Goal: Task Accomplishment & Management: Check status

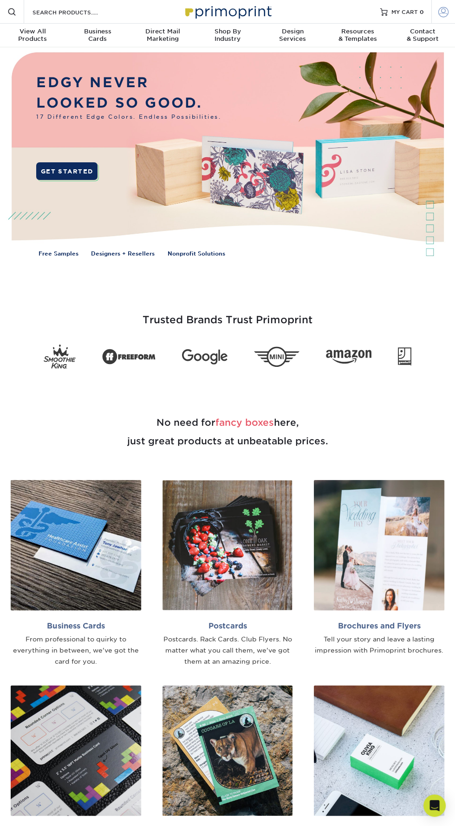
click at [443, 10] on span at bounding box center [443, 11] width 10 height 10
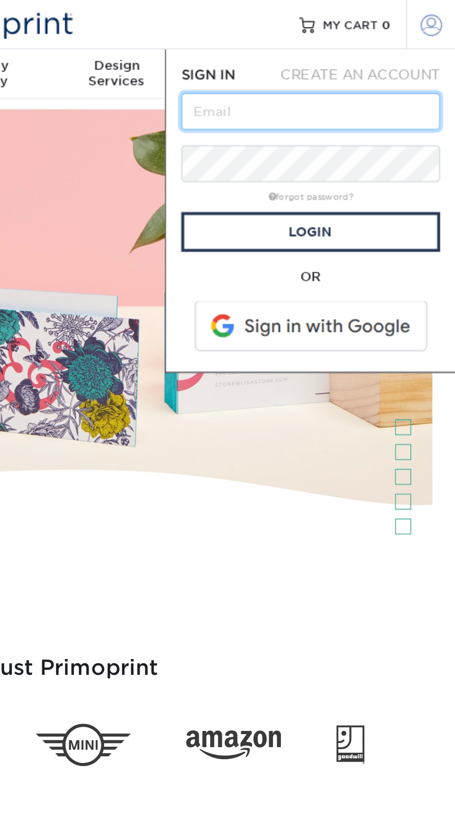
type input "[EMAIL_ADDRESS][DOMAIN_NAME]"
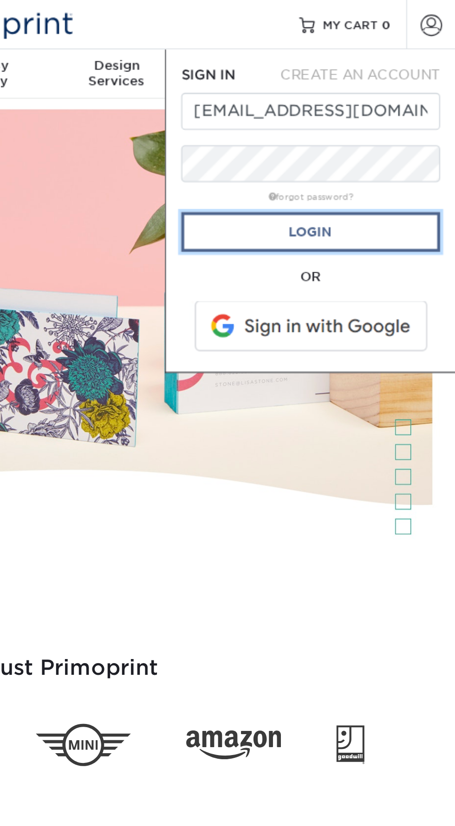
click at [416, 108] on link "Login" at bounding box center [385, 111] width 124 height 19
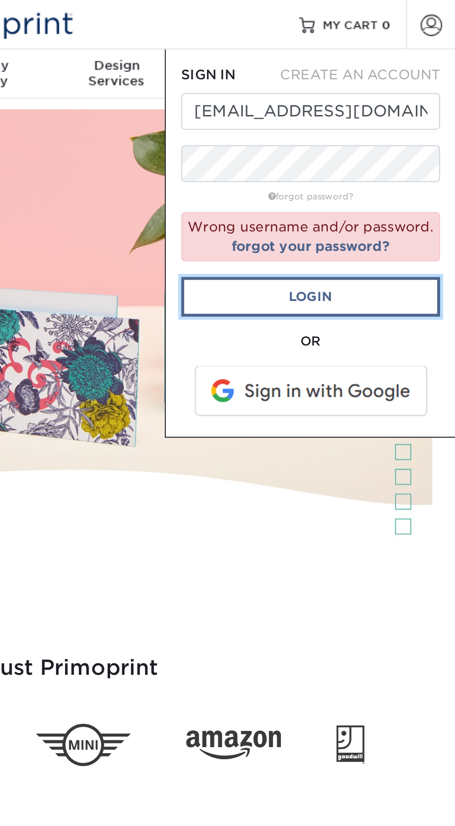
click at [415, 139] on link "Login" at bounding box center [385, 142] width 124 height 19
click at [421, 145] on link "Login" at bounding box center [385, 142] width 124 height 19
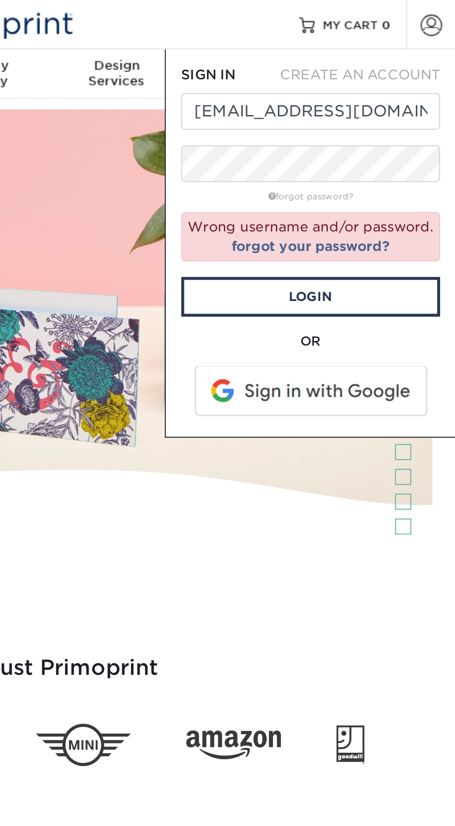
click at [410, 193] on span at bounding box center [386, 187] width 118 height 24
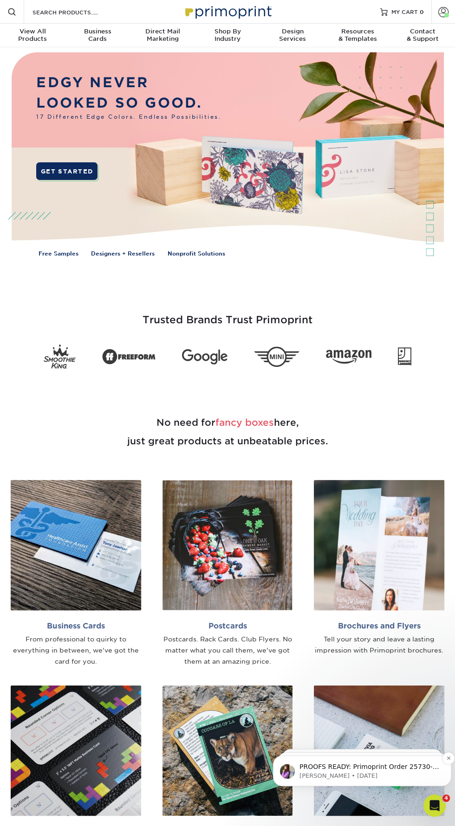
click at [392, 770] on p "PROOFS READY: Primoprint Order 25730-110956-11598 Thank you for placing your pr…" at bounding box center [369, 767] width 140 height 9
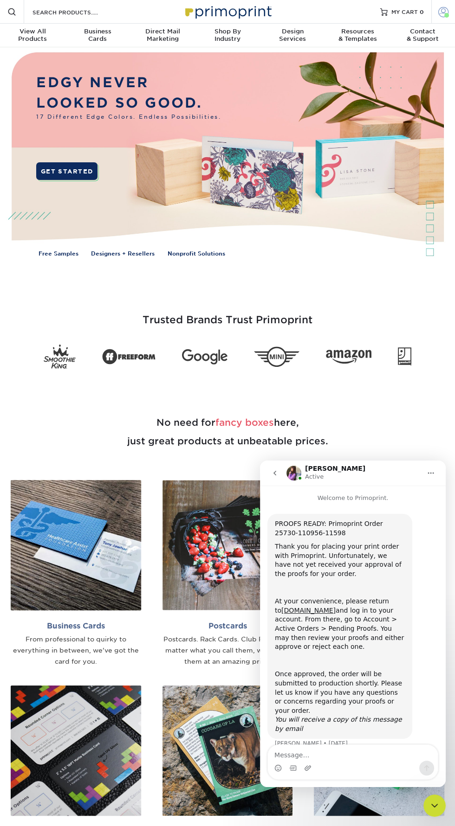
click at [441, 12] on span at bounding box center [443, 11] width 10 height 10
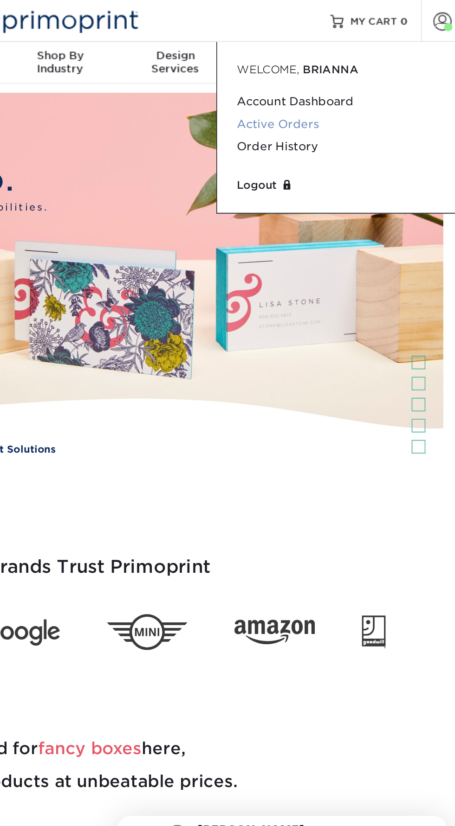
click at [364, 70] on link "Active Orders" at bounding box center [385, 70] width 116 height 13
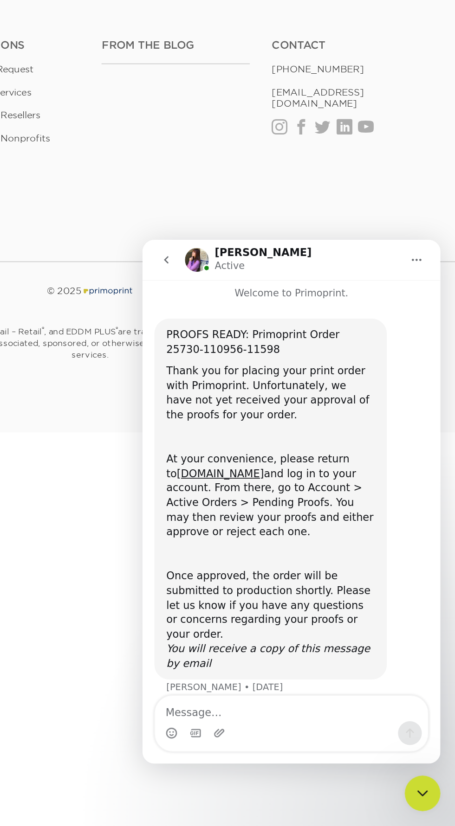
click at [418, 433] on div "From the Blog Contact (888) 822-5815 info@primoprint.com Instagram Facebook Twi…" at bounding box center [333, 389] width 212 height 109
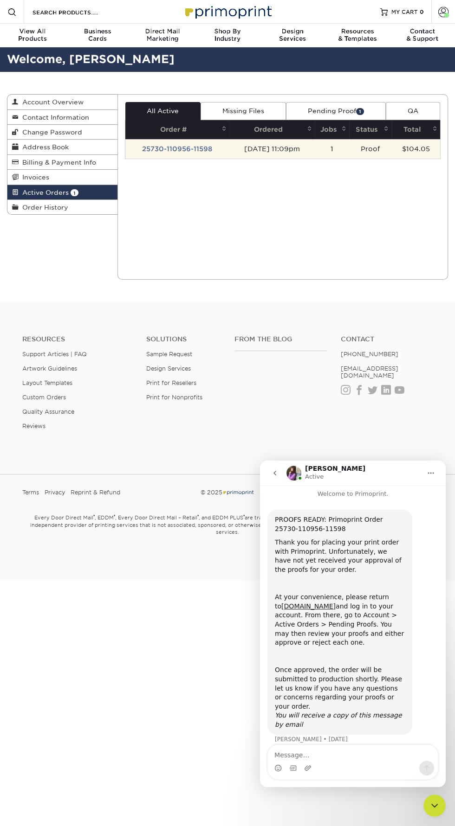
click at [187, 149] on td "25730-110956-11598" at bounding box center [177, 148] width 104 height 19
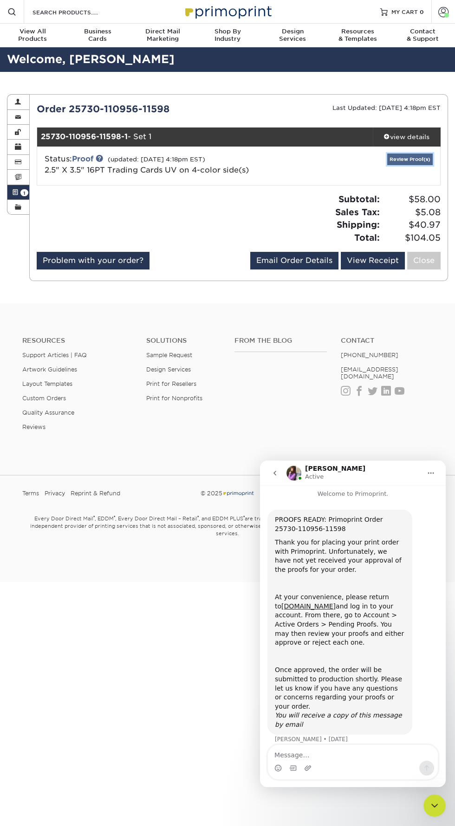
click at [422, 155] on link "Review Proof(s)" at bounding box center [409, 160] width 45 height 12
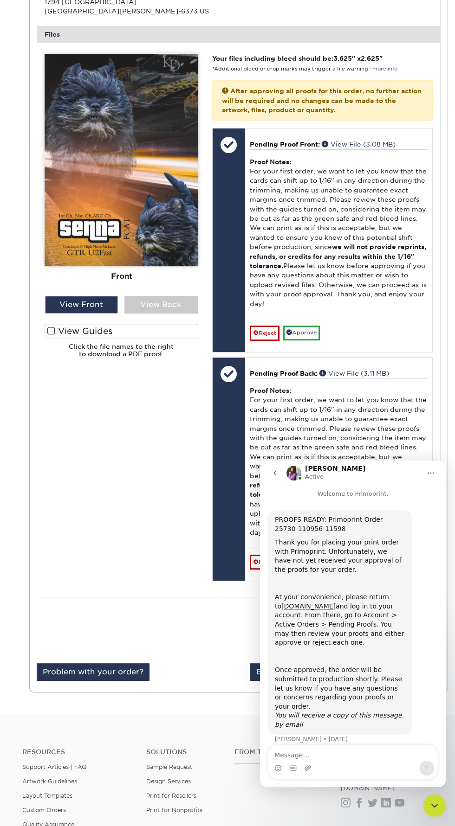
scroll to position [335, 0]
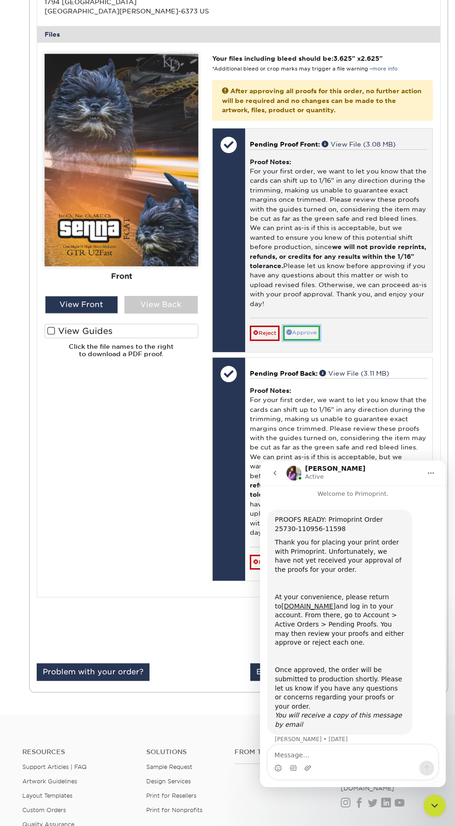
click at [311, 334] on link "Approve" at bounding box center [301, 333] width 37 height 14
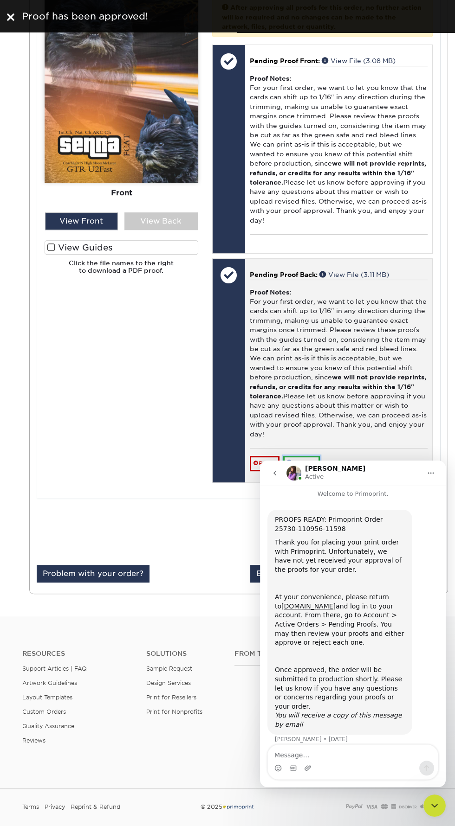
click at [320, 464] on link "Approve" at bounding box center [301, 463] width 37 height 14
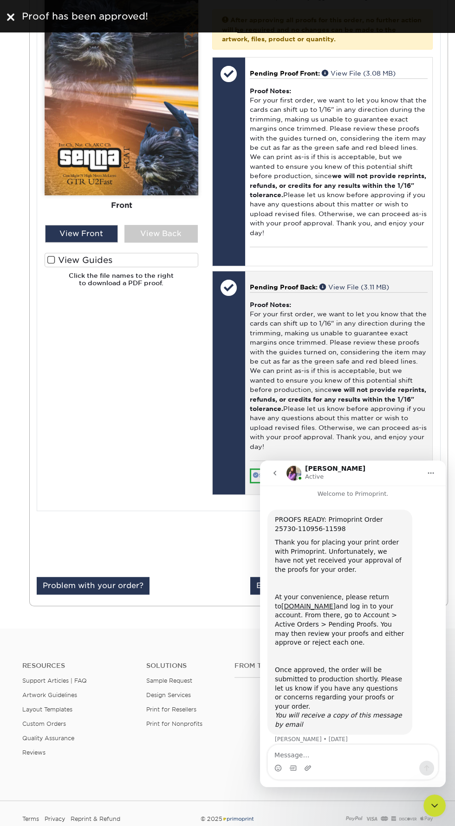
scroll to position [404, 0]
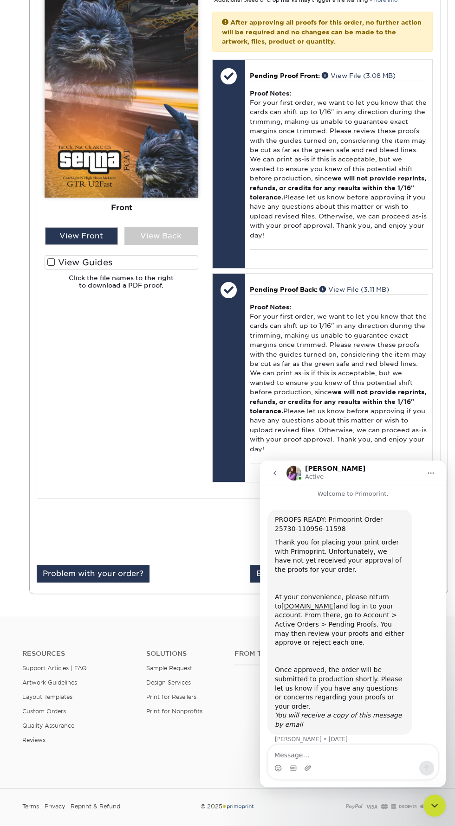
click at [428, 476] on icon "Home" at bounding box center [430, 473] width 7 height 7
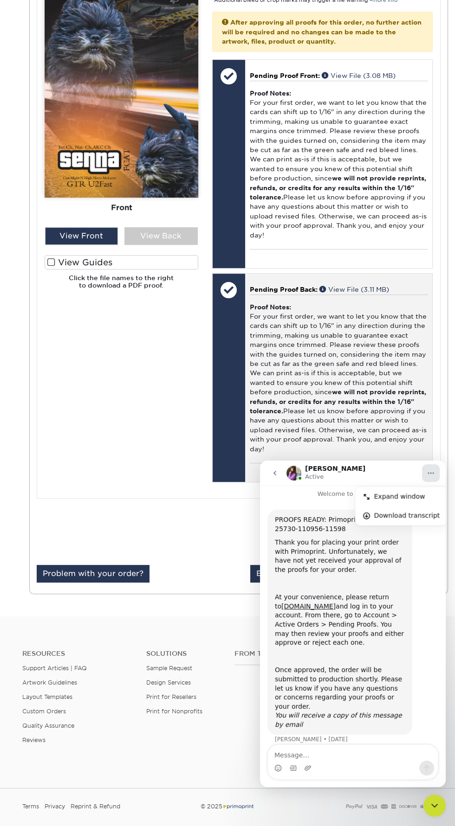
click at [425, 446] on div "Proof Notes: For your first order, we want to let you know that the cards can s…" at bounding box center [339, 379] width 178 height 169
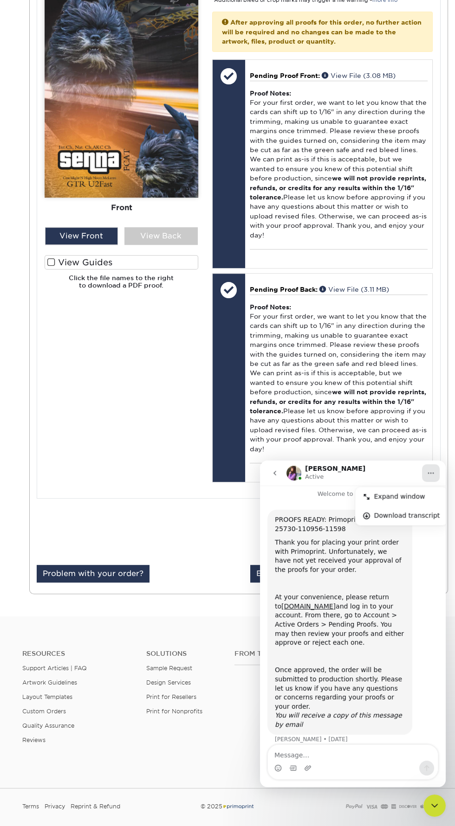
click at [280, 519] on div "PROOFS READY: Primoprint Order 25730-110956-11598" at bounding box center [340, 524] width 130 height 18
click at [275, 475] on icon "go back" at bounding box center [274, 473] width 7 height 7
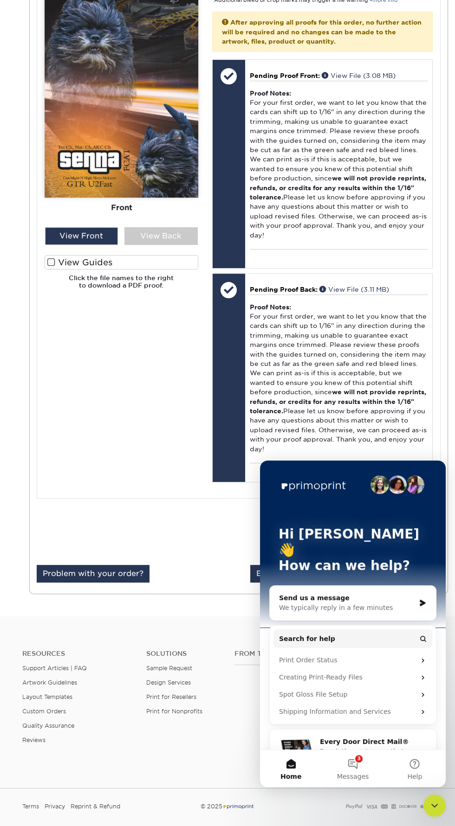
click at [108, 415] on div "Please Upload Your Files We accept: PDF , JPEG 1 or TIFF 1 files. Submitting AI…" at bounding box center [121, 236] width 167 height 502
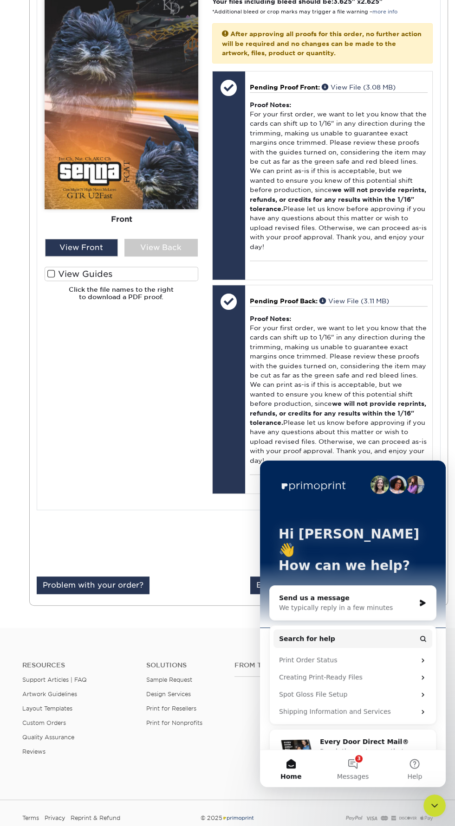
scroll to position [9, 0]
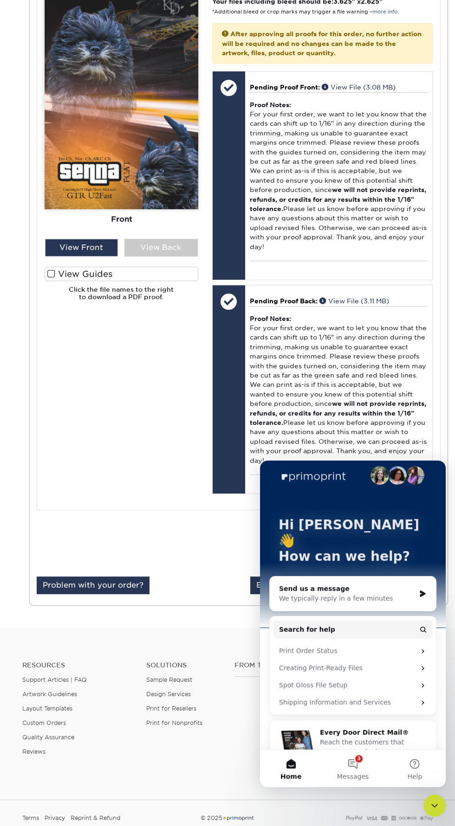
click at [438, 811] on icon "Close Intercom Messenger" at bounding box center [434, 805] width 11 height 11
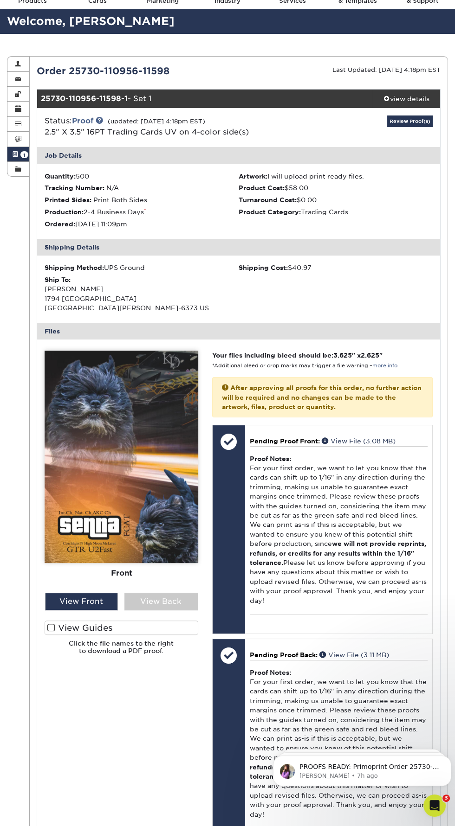
scroll to position [36, 0]
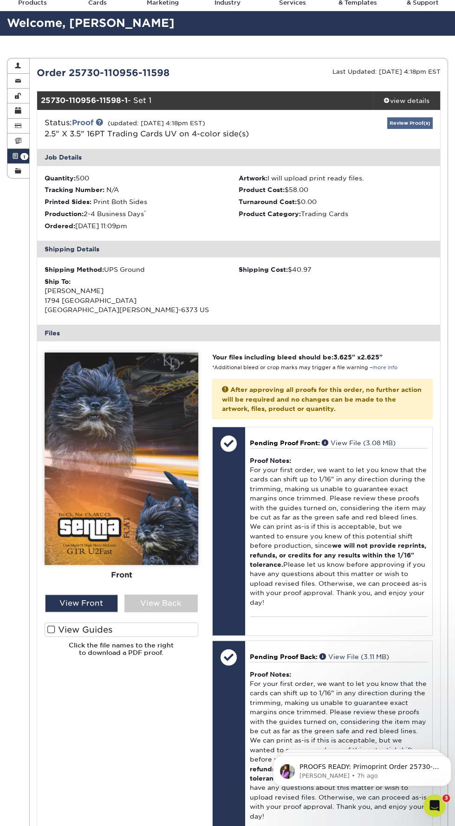
click at [407, 121] on link "Review Proof(s)" at bounding box center [409, 123] width 45 height 12
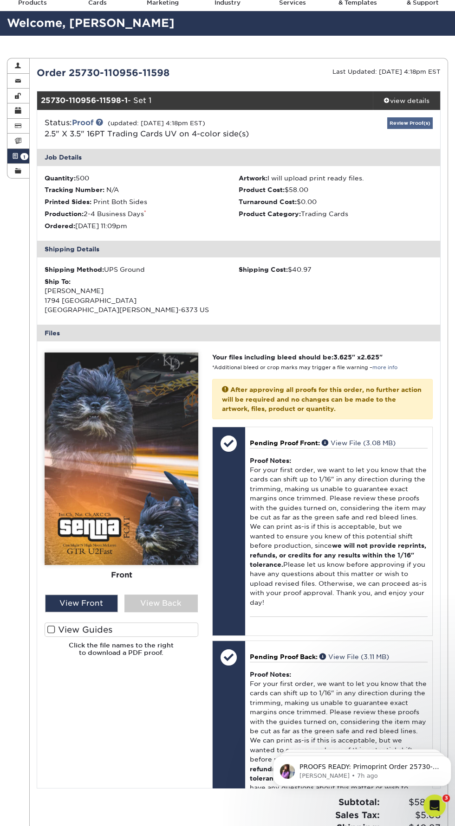
scroll to position [0, 0]
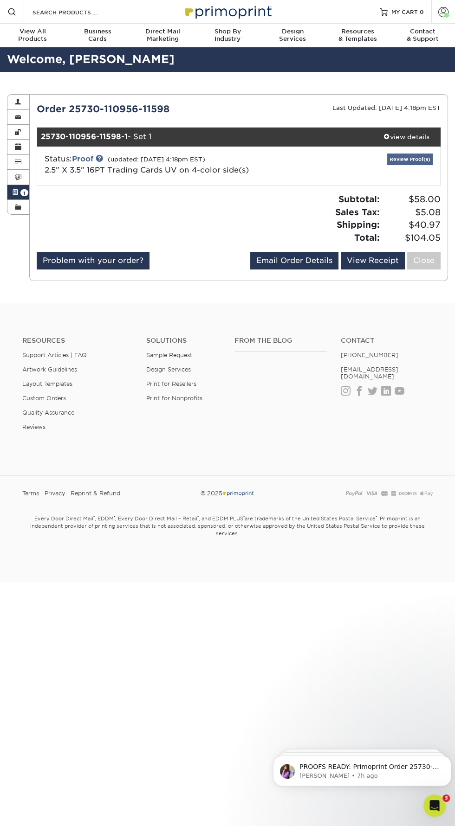
click at [415, 159] on link "Review Proof(s)" at bounding box center [409, 160] width 45 height 12
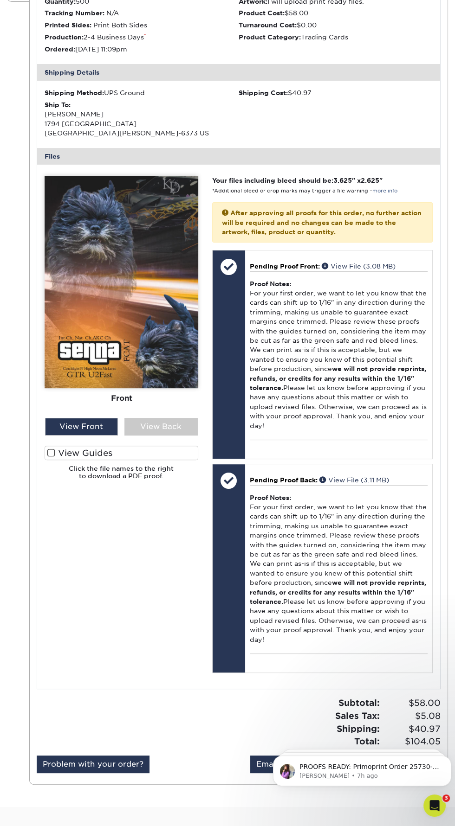
scroll to position [404, 0]
